Goal: Information Seeking & Learning: Learn about a topic

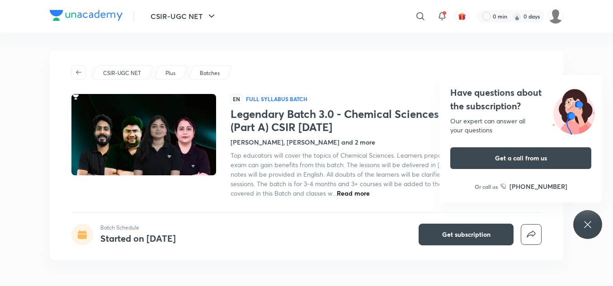
scroll to position [13, 0]
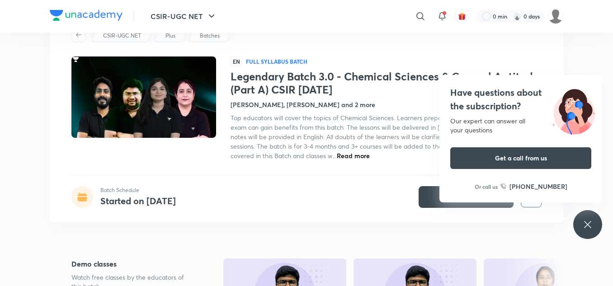
scroll to position [38, 0]
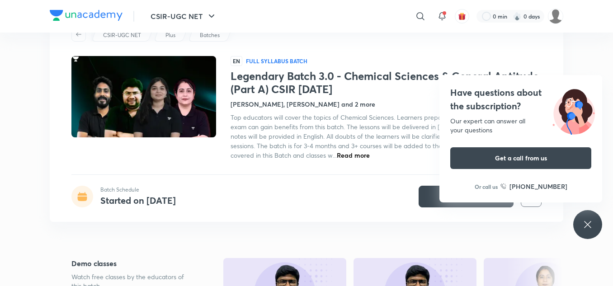
click at [588, 227] on icon at bounding box center [587, 224] width 11 height 11
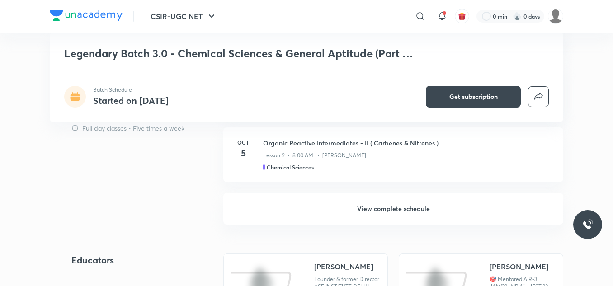
scroll to position [750, 0]
click at [380, 210] on h6 "View complete schedule" at bounding box center [393, 209] width 340 height 32
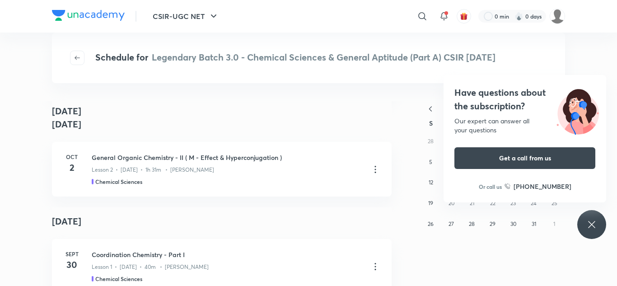
scroll to position [219, 0]
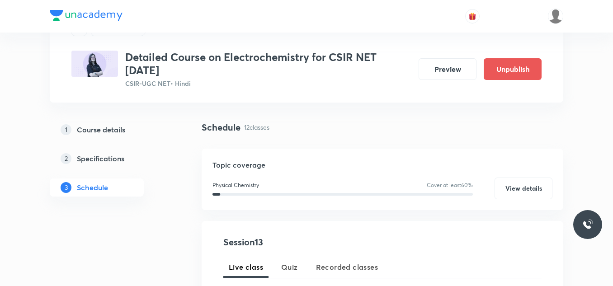
scroll to position [44, 0]
click at [436, 76] on button "Preview" at bounding box center [448, 68] width 58 height 22
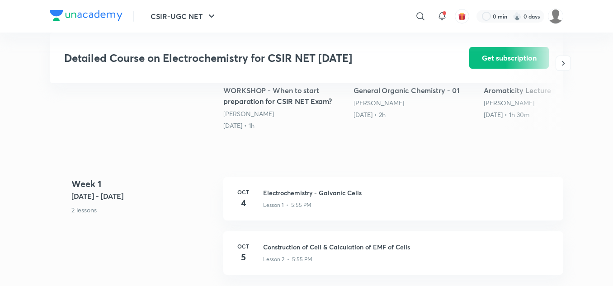
scroll to position [310, 0]
click at [327, 199] on div "Lesson 1 • 5:55 PM" at bounding box center [407, 203] width 289 height 12
click at [314, 198] on div "Lesson 1 • 5:55 PM" at bounding box center [407, 203] width 289 height 12
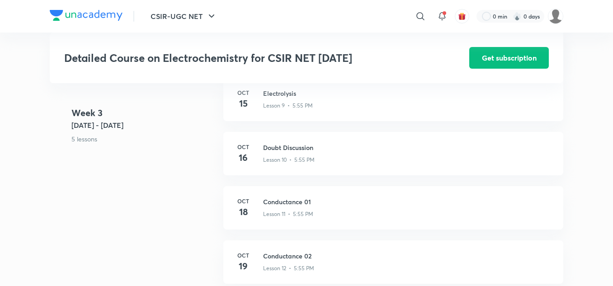
scroll to position [940, 0]
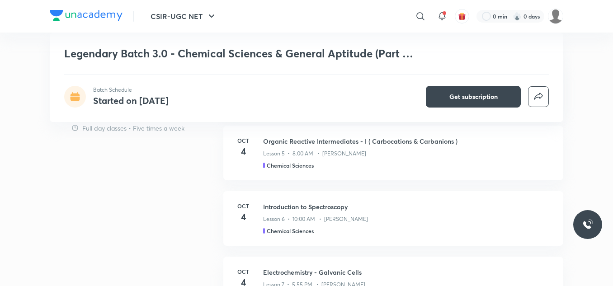
scroll to position [489, 0]
